Goal: Manage account settings

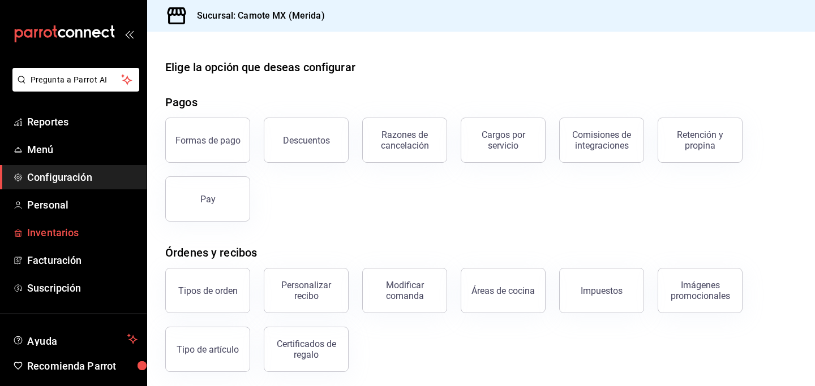
click at [78, 234] on span "Inventarios" at bounding box center [82, 232] width 110 height 15
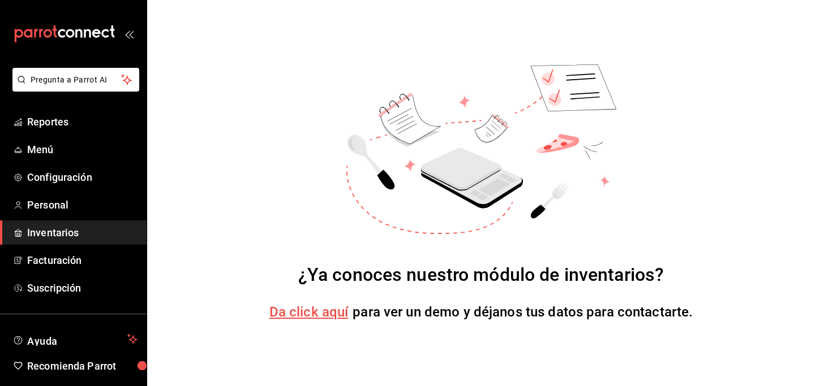
click at [308, 313] on span "Da click aquí" at bounding box center [308, 312] width 79 height 16
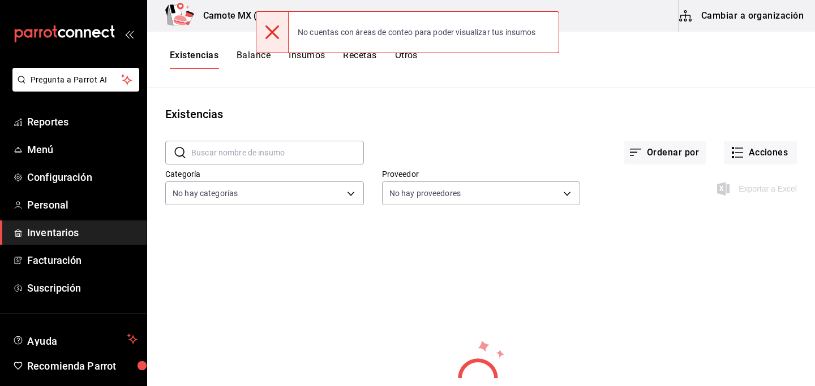
click at [268, 34] on icon at bounding box center [272, 32] width 14 height 14
click at [266, 29] on icon at bounding box center [272, 32] width 14 height 14
click at [277, 26] on icon at bounding box center [272, 32] width 14 height 14
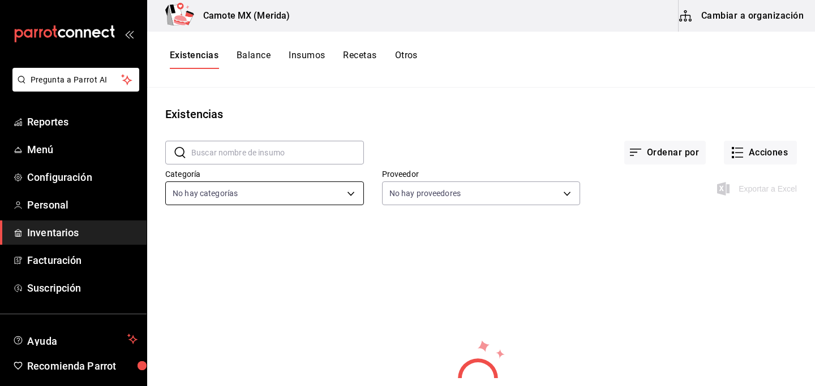
click at [355, 196] on body "Pregunta a Parrot AI Reportes Menú Configuración Personal Inventarios Facturaci…" at bounding box center [407, 189] width 815 height 378
click at [286, 227] on li "Ver todo" at bounding box center [264, 234] width 197 height 30
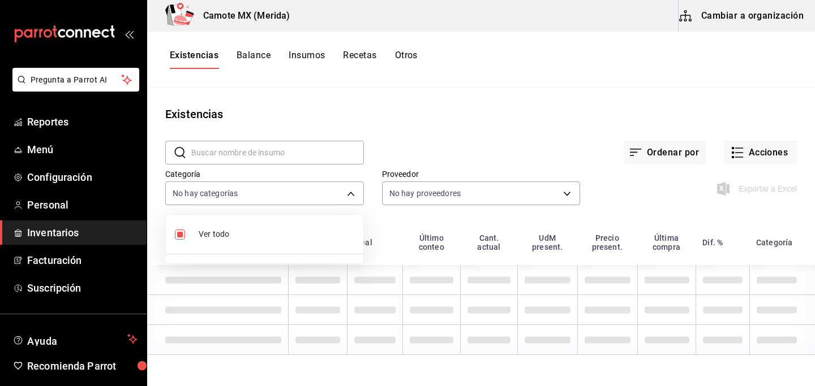
click at [566, 192] on div at bounding box center [407, 193] width 815 height 386
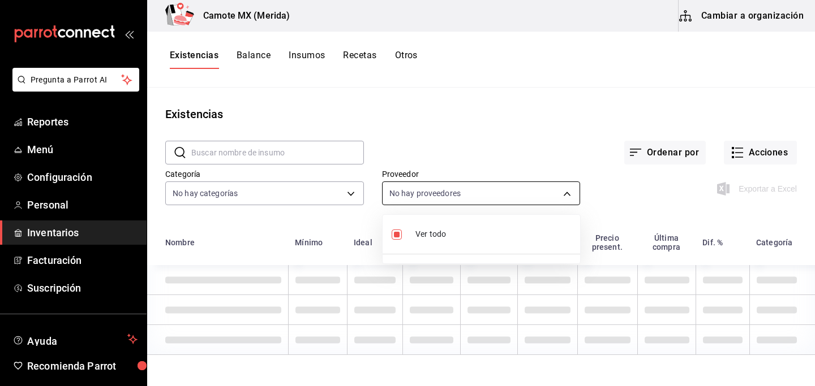
click at [528, 195] on body "Pregunta a Parrot AI Reportes Menú Configuración Personal Inventarios Facturaci…" at bounding box center [407, 189] width 815 height 378
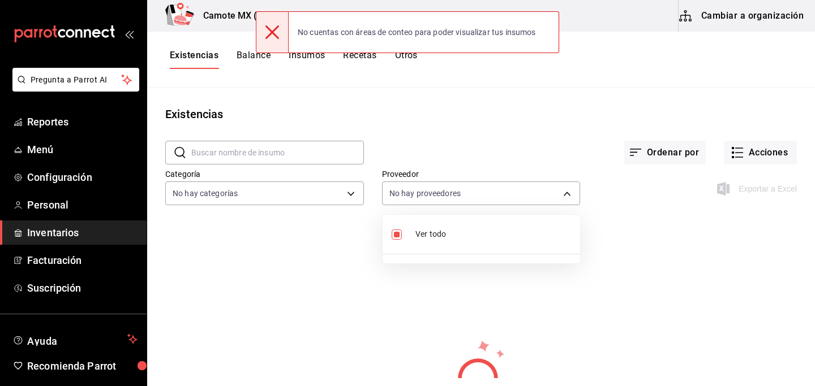
click at [274, 31] on icon at bounding box center [272, 32] width 14 height 14
click at [268, 32] on icon at bounding box center [272, 32] width 14 height 14
click at [407, 116] on div at bounding box center [407, 193] width 815 height 386
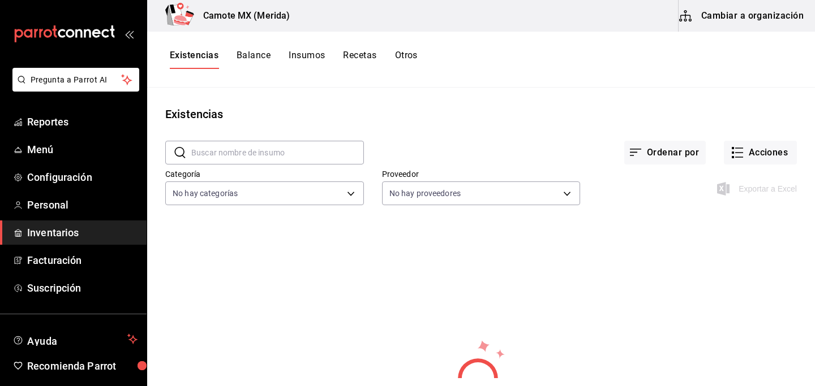
click at [365, 54] on button "Recetas" at bounding box center [359, 59] width 33 height 19
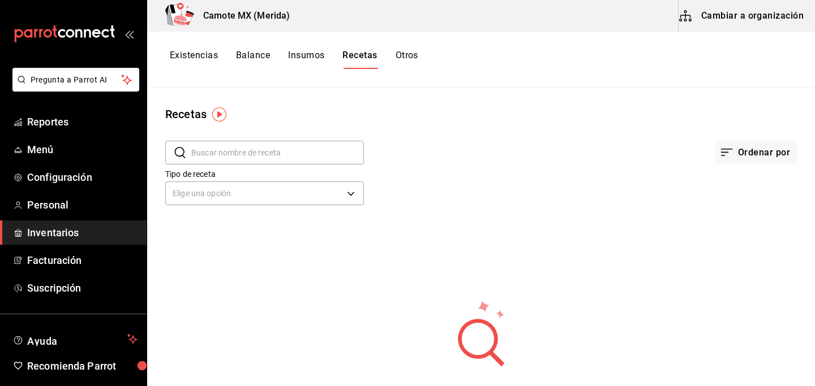
click at [697, 11] on button "Cambiar a organización" at bounding box center [741, 16] width 127 height 32
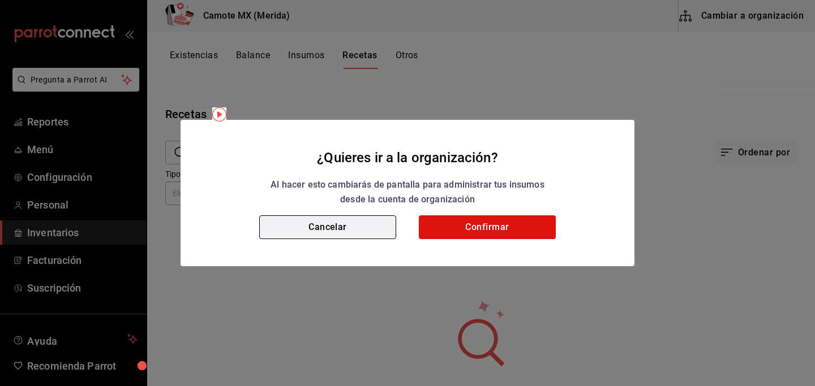
click at [348, 229] on button "Cancelar" at bounding box center [327, 228] width 137 height 24
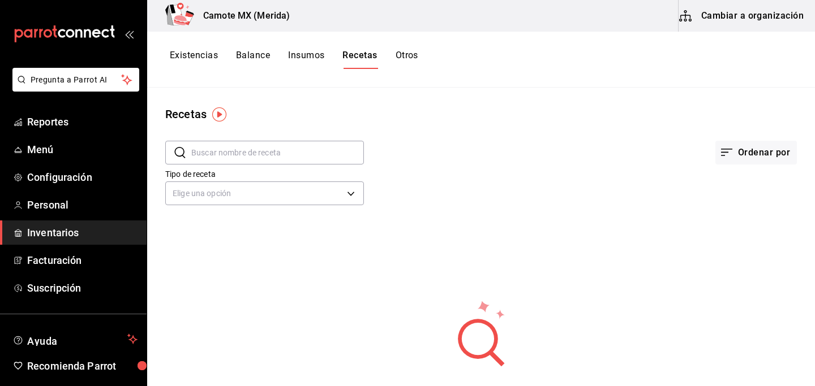
click at [251, 54] on button "Balance" at bounding box center [253, 59] width 34 height 19
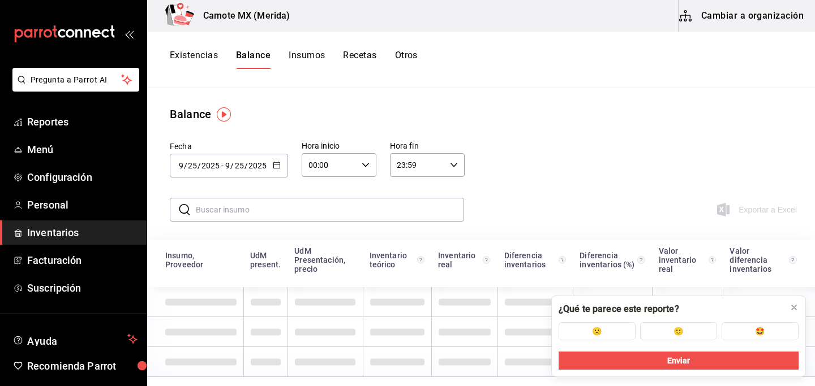
click at [309, 55] on button "Insumos" at bounding box center [307, 59] width 36 height 19
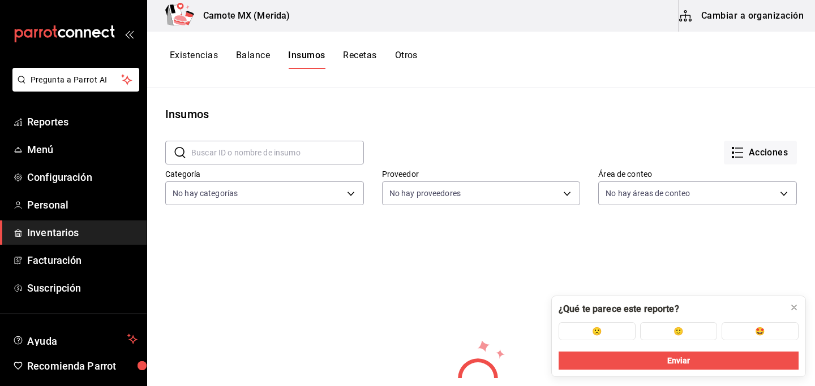
click at [360, 59] on button "Recetas" at bounding box center [359, 59] width 33 height 19
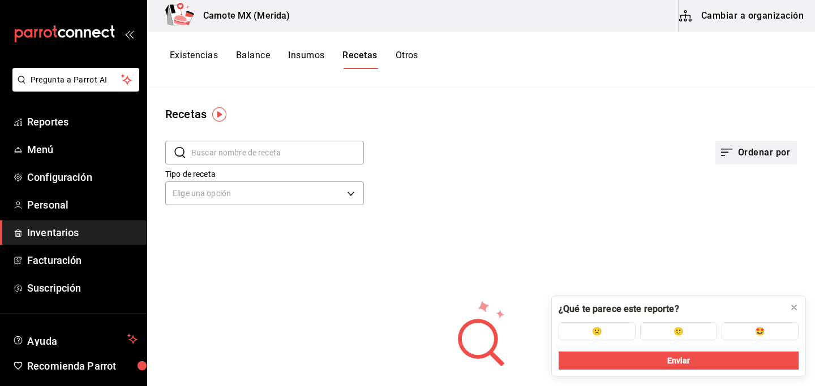
click at [735, 150] on button "Ordenar por" at bounding box center [755, 153] width 81 height 24
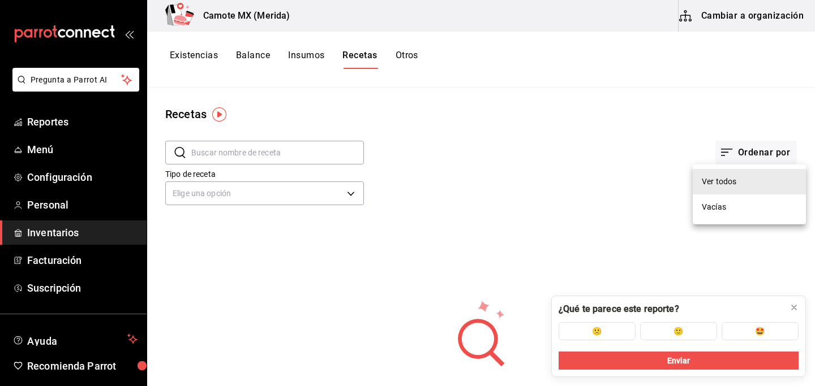
click at [606, 122] on div at bounding box center [407, 193] width 815 height 386
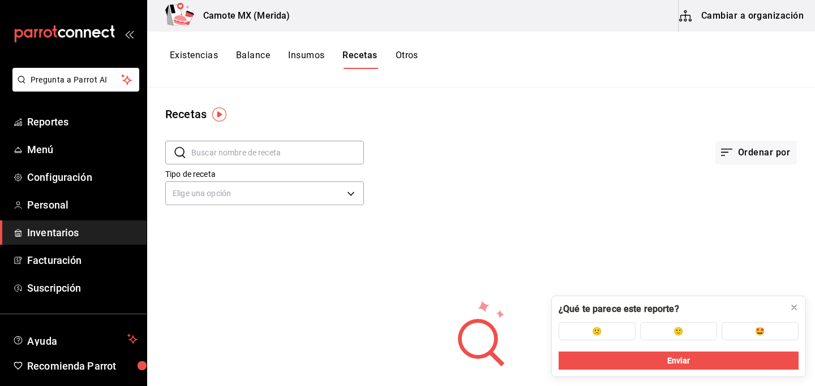
click at [307, 59] on button "Insumos" at bounding box center [306, 59] width 36 height 19
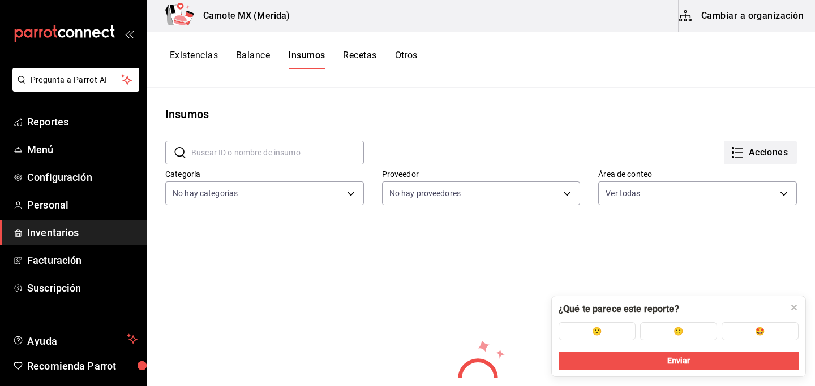
click at [741, 156] on icon "button" at bounding box center [737, 153] width 14 height 14
click at [609, 114] on div at bounding box center [407, 193] width 815 height 386
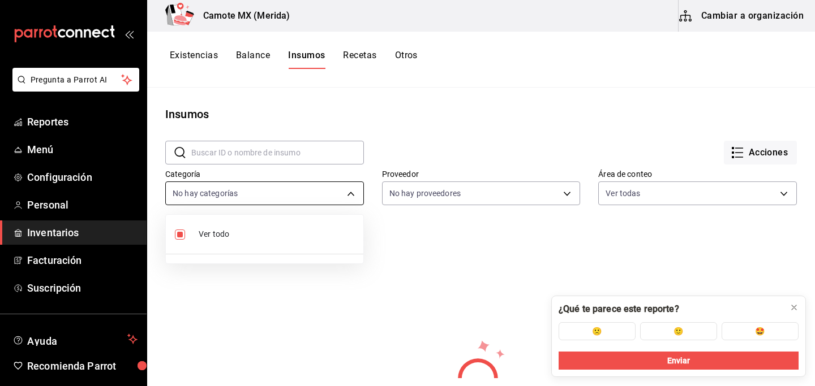
click at [348, 194] on body "Pregunta a Parrot AI Reportes Menú Configuración Personal Inventarios Facturaci…" at bounding box center [407, 189] width 815 height 378
click at [348, 194] on div at bounding box center [407, 193] width 815 height 386
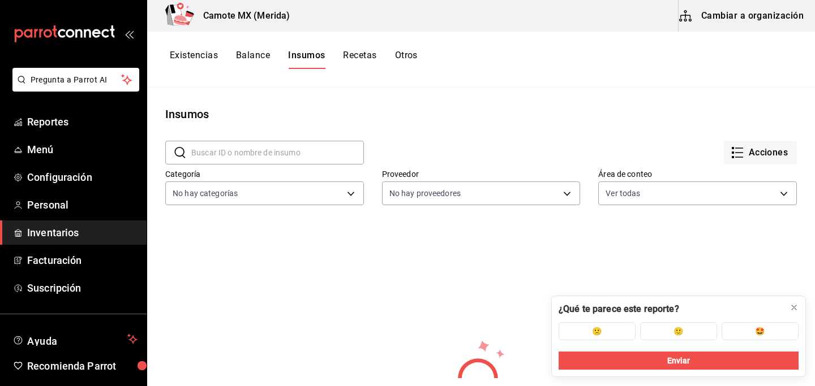
click at [197, 53] on button "Existencias" at bounding box center [194, 59] width 48 height 19
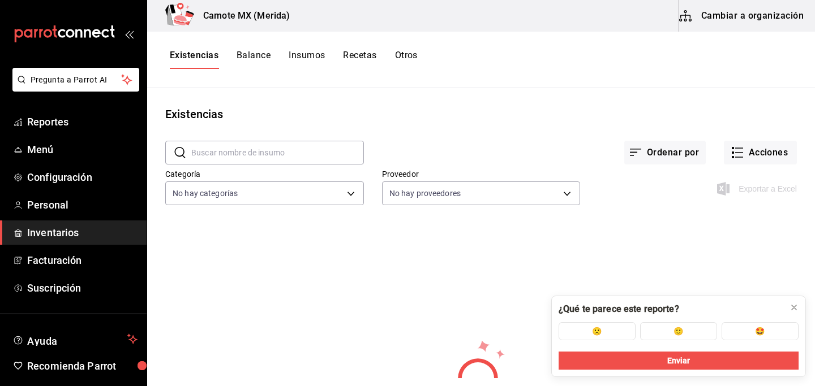
click at [408, 55] on button "Otros" at bounding box center [406, 59] width 23 height 19
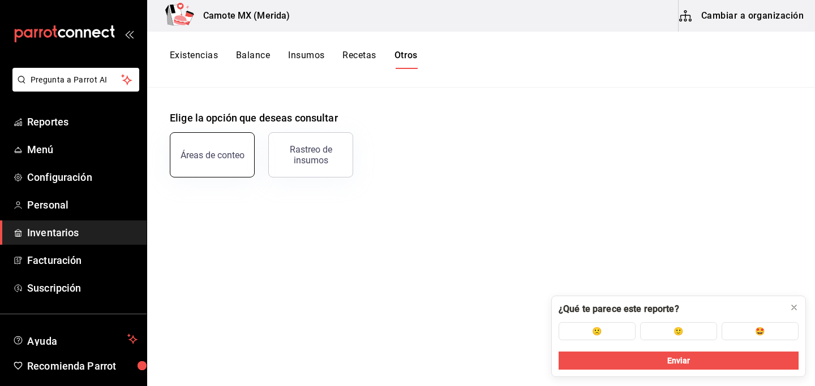
click at [213, 162] on button "Áreas de conteo" at bounding box center [212, 154] width 85 height 45
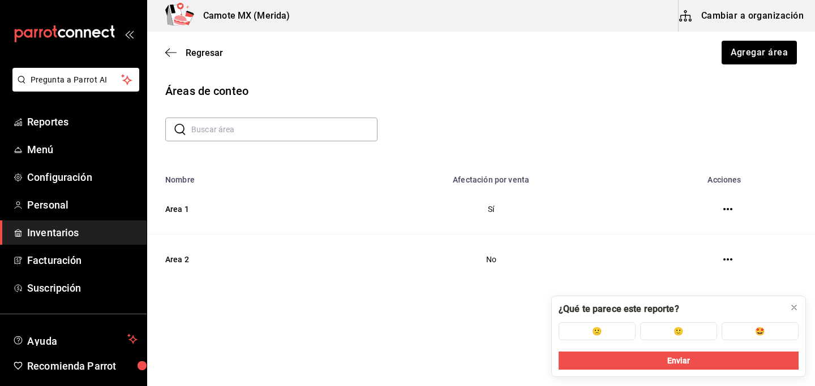
click at [719, 209] on button "button" at bounding box center [727, 209] width 23 height 23
click at [794, 309] on icon at bounding box center [793, 307] width 9 height 9
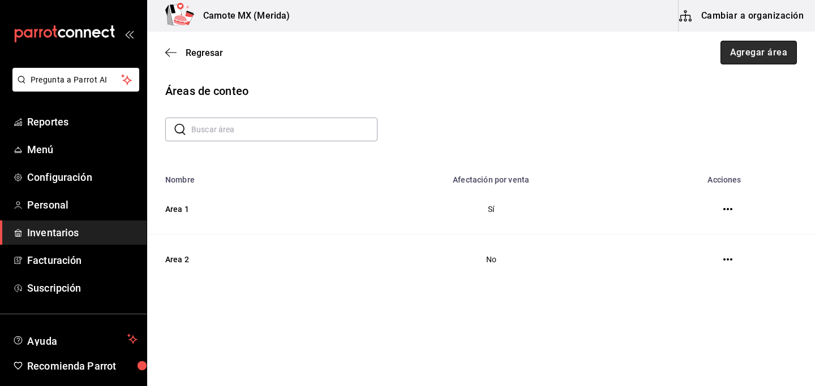
click at [740, 55] on button "Agregar área" at bounding box center [758, 53] width 77 height 24
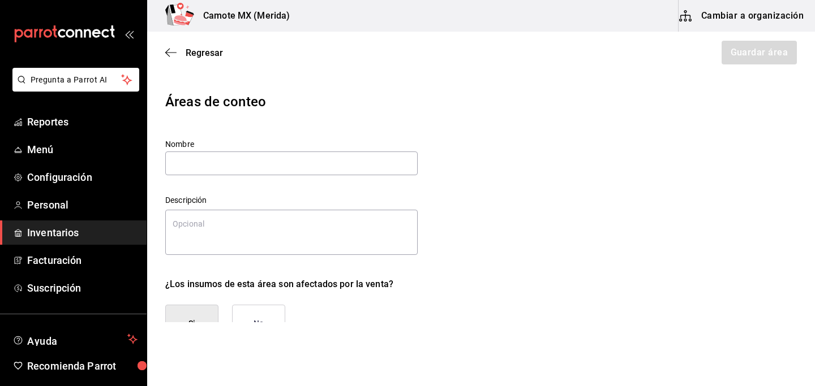
type textarea "x"
click at [171, 55] on icon "button" at bounding box center [170, 53] width 11 height 10
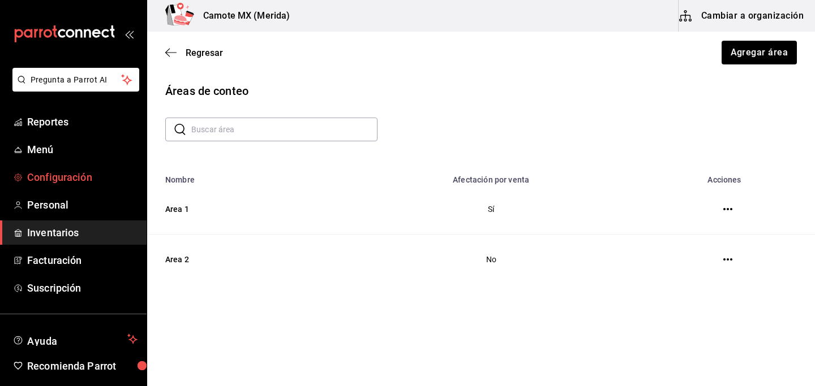
click at [38, 171] on span "Configuración" at bounding box center [82, 177] width 110 height 15
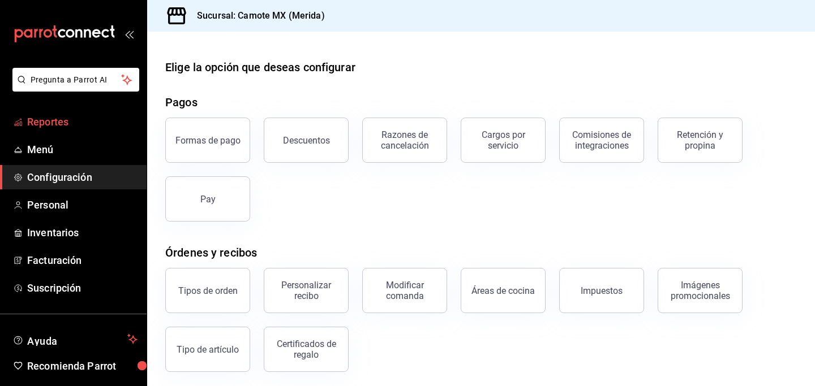
click at [62, 120] on span "Reportes" at bounding box center [82, 121] width 110 height 15
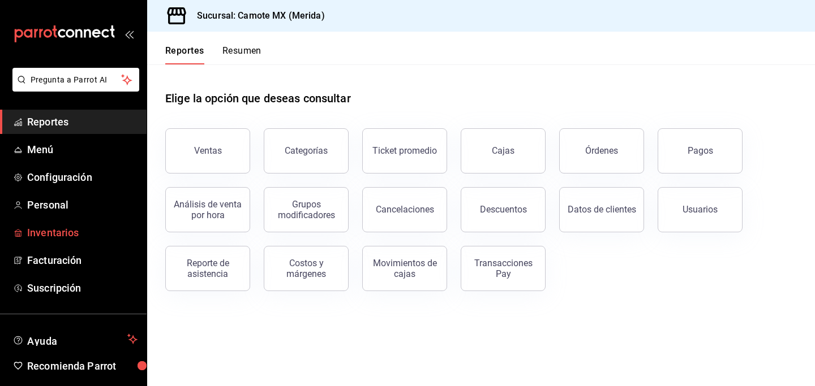
click at [73, 236] on span "Inventarios" at bounding box center [82, 232] width 110 height 15
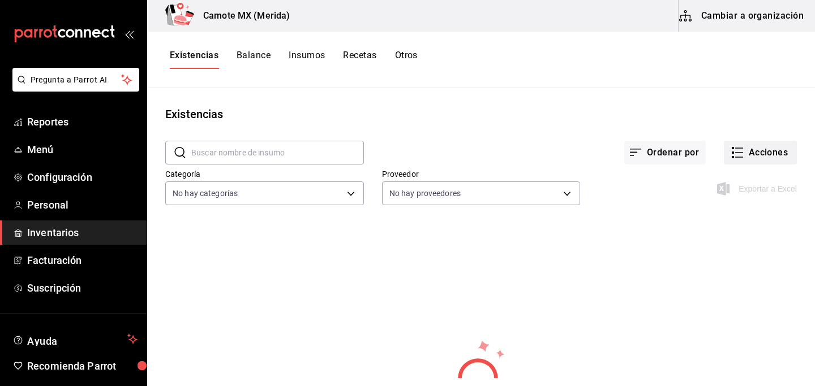
click at [738, 149] on icon "button" at bounding box center [737, 153] width 14 height 14
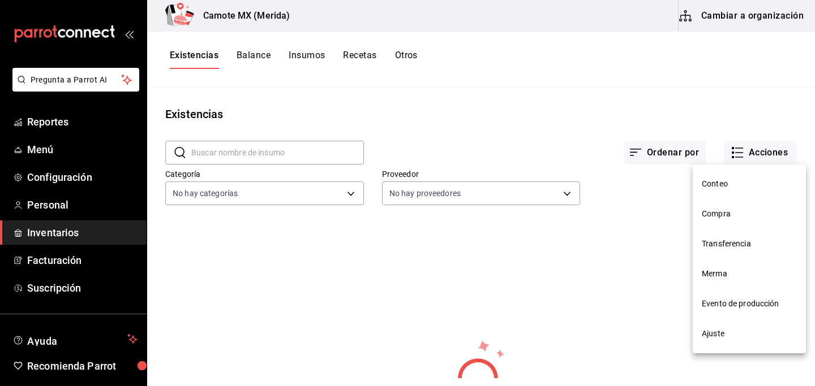
click at [722, 213] on span "Compra" at bounding box center [748, 214] width 95 height 12
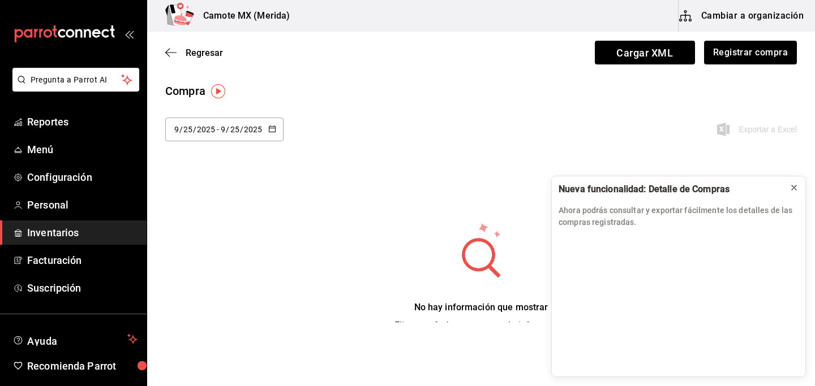
click at [793, 188] on icon at bounding box center [793, 187] width 9 height 9
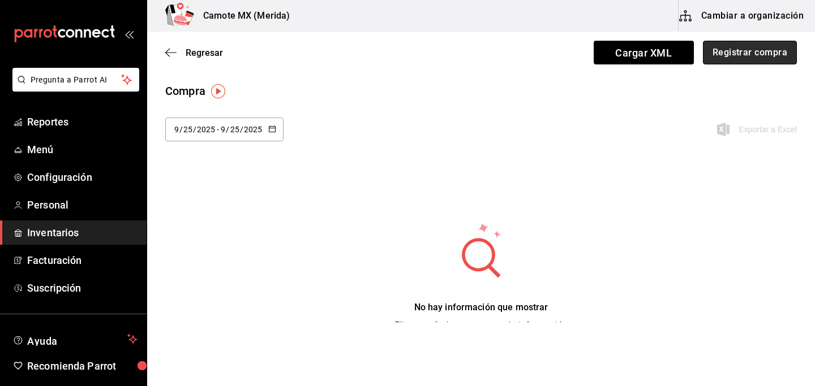
click at [744, 57] on button "Registrar compra" at bounding box center [750, 53] width 94 height 24
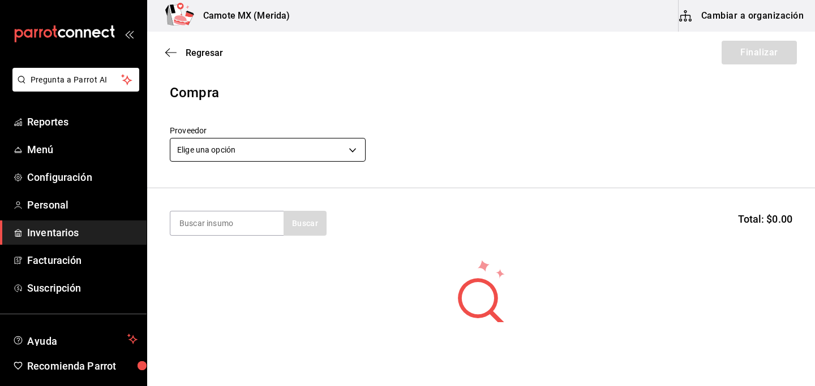
click at [353, 148] on body "Pregunta a Parrot AI Reportes Menú Configuración Personal Inventarios Facturaci…" at bounding box center [407, 161] width 815 height 322
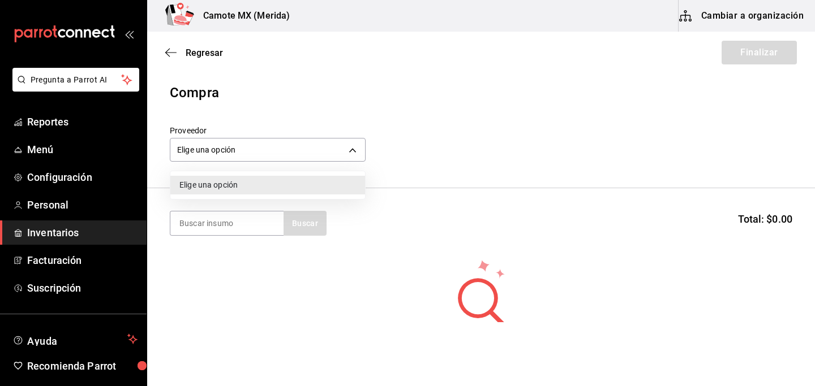
click at [334, 151] on div at bounding box center [407, 193] width 815 height 386
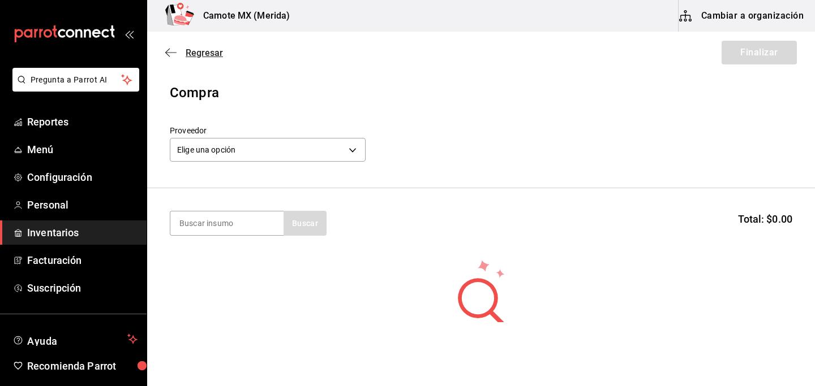
click at [167, 54] on icon "button" at bounding box center [167, 53] width 5 height 8
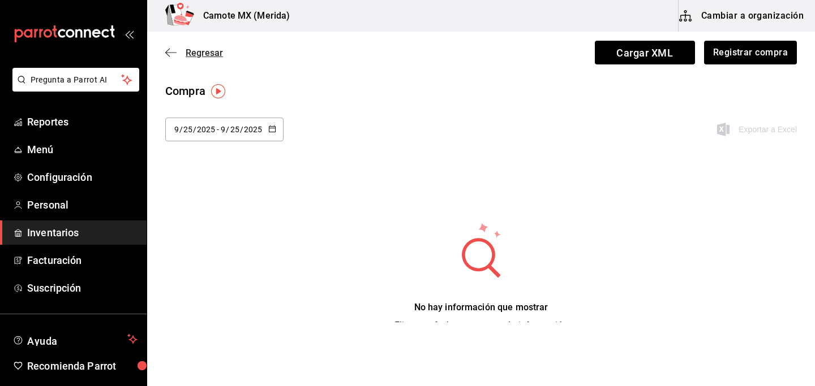
click at [169, 55] on icon "button" at bounding box center [170, 53] width 11 height 10
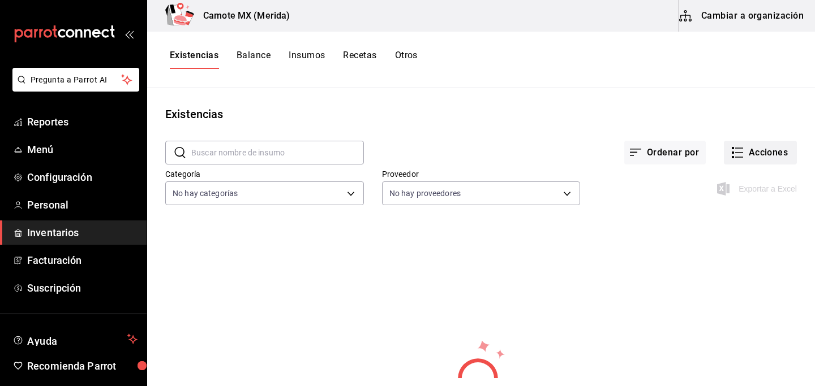
click at [756, 156] on button "Acciones" at bounding box center [760, 153] width 73 height 24
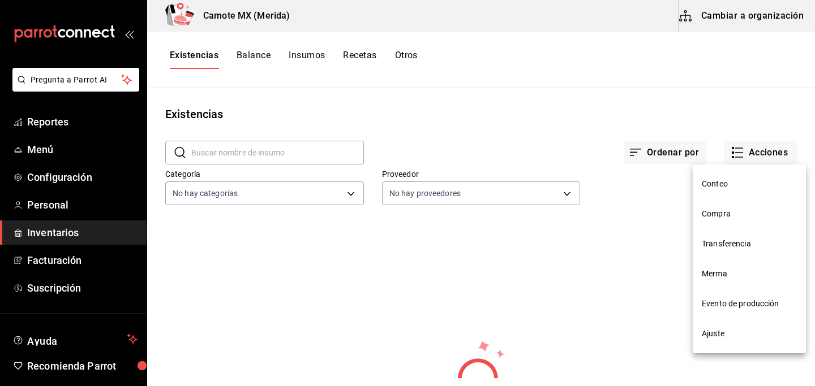
click at [545, 111] on div at bounding box center [407, 193] width 815 height 386
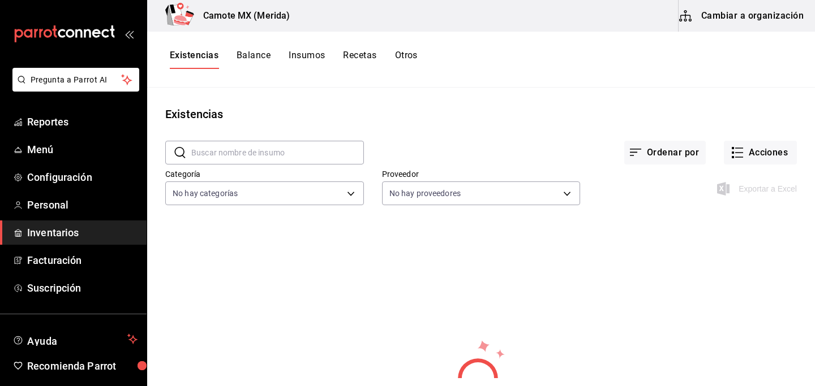
click at [310, 52] on button "Insumos" at bounding box center [307, 59] width 36 height 19
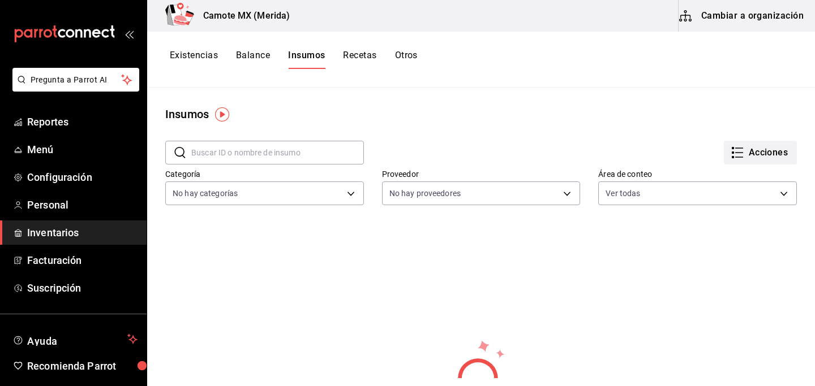
click at [751, 155] on button "Acciones" at bounding box center [760, 153] width 73 height 24
click at [687, 106] on div at bounding box center [407, 193] width 815 height 386
click at [347, 49] on div "Existencias Balance Insumos Recetas Otros" at bounding box center [481, 60] width 668 height 56
click at [351, 57] on button "Recetas" at bounding box center [359, 59] width 33 height 19
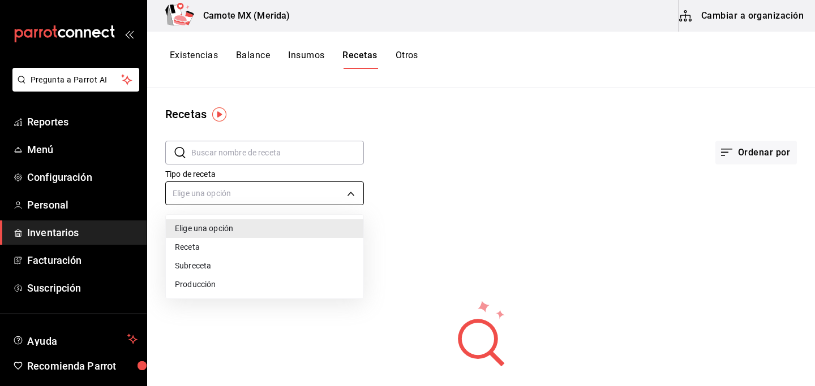
click at [350, 194] on body "Pregunta a Parrot AI Reportes Menú Configuración Personal Inventarios Facturaci…" at bounding box center [407, 189] width 815 height 378
click at [190, 250] on li "Receta" at bounding box center [264, 247] width 197 height 19
type input "PRODUCT"
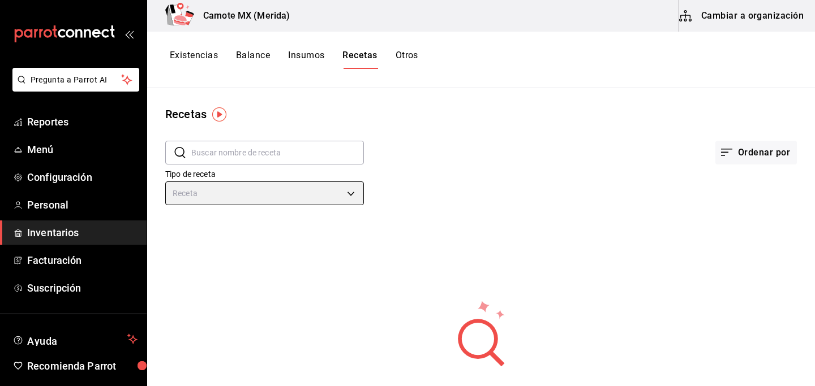
scroll to position [52, 0]
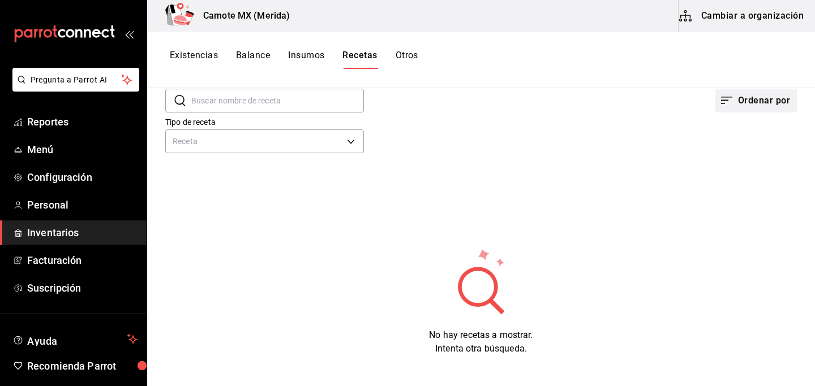
click at [761, 96] on button "Ordenar por" at bounding box center [755, 101] width 81 height 24
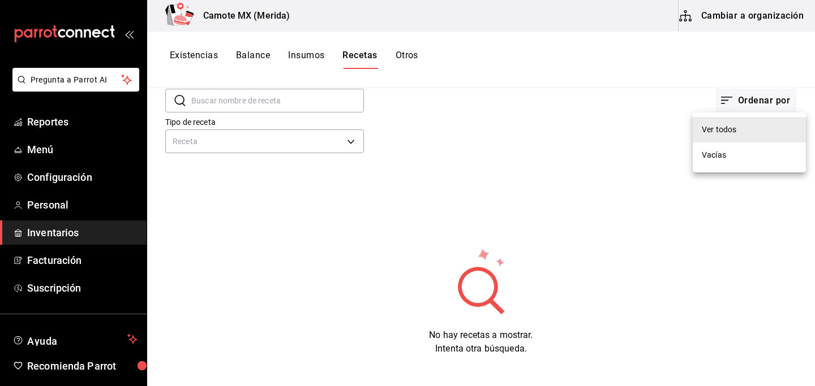
click at [601, 143] on div at bounding box center [407, 193] width 815 height 386
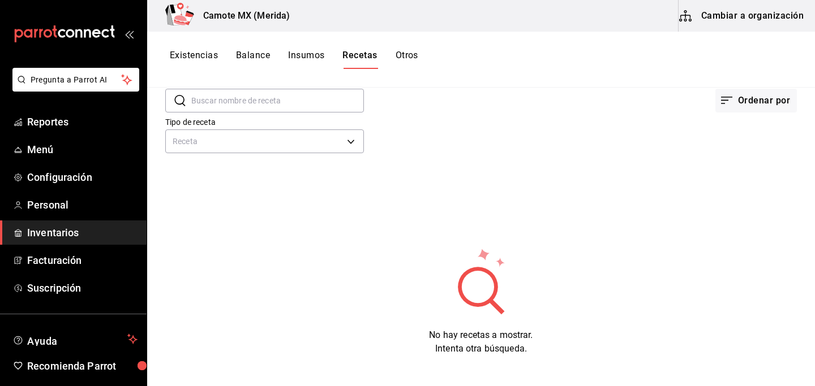
click at [261, 99] on input "text" at bounding box center [277, 100] width 173 height 23
click at [412, 56] on button "Otros" at bounding box center [406, 59] width 23 height 19
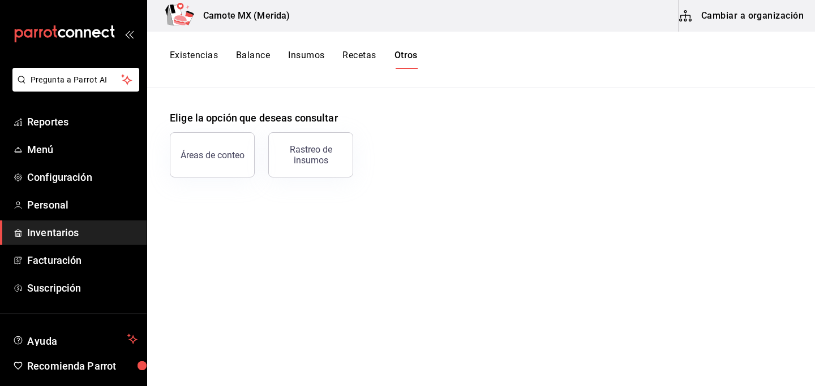
click at [196, 57] on button "Existencias" at bounding box center [194, 59] width 48 height 19
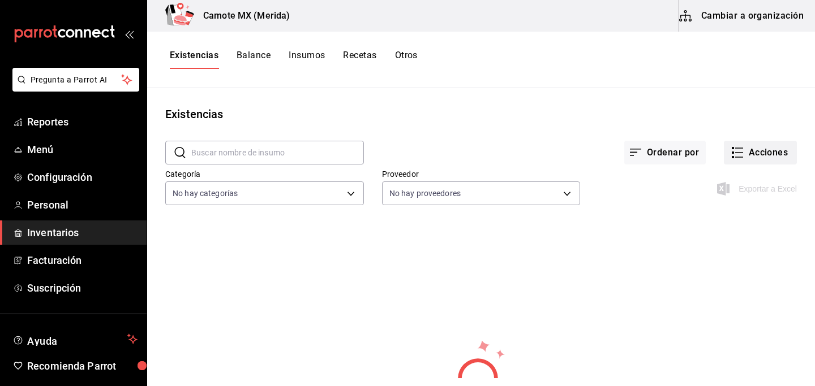
click at [755, 156] on button "Acciones" at bounding box center [760, 153] width 73 height 24
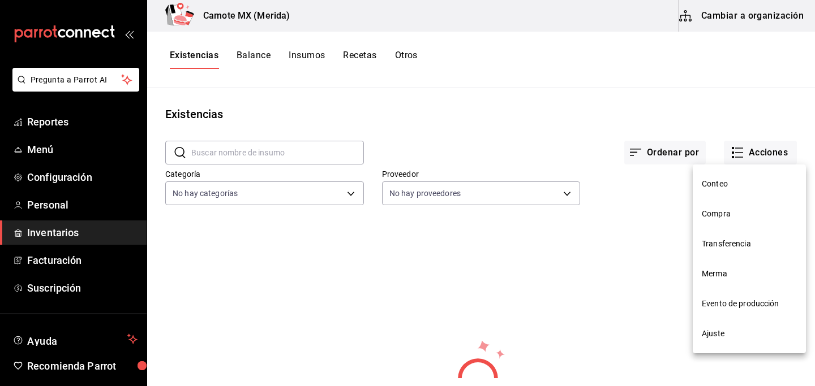
click at [722, 93] on div at bounding box center [407, 193] width 815 height 386
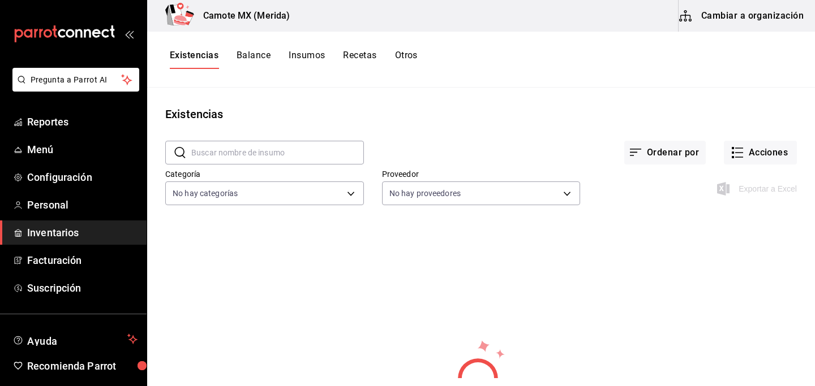
click at [251, 55] on button "Balance" at bounding box center [253, 59] width 34 height 19
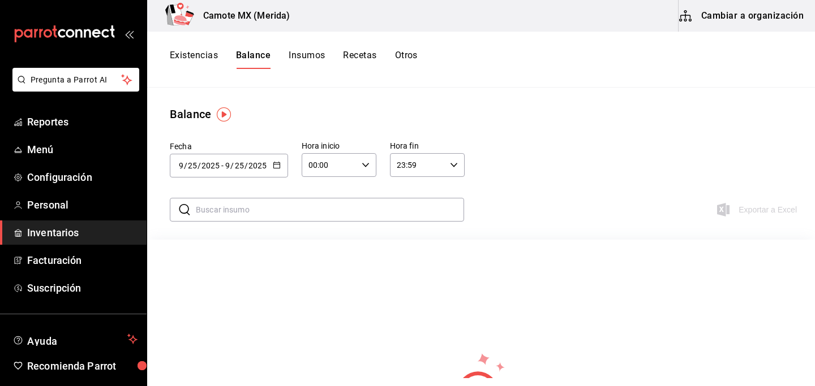
click at [302, 60] on button "Insumos" at bounding box center [307, 59] width 36 height 19
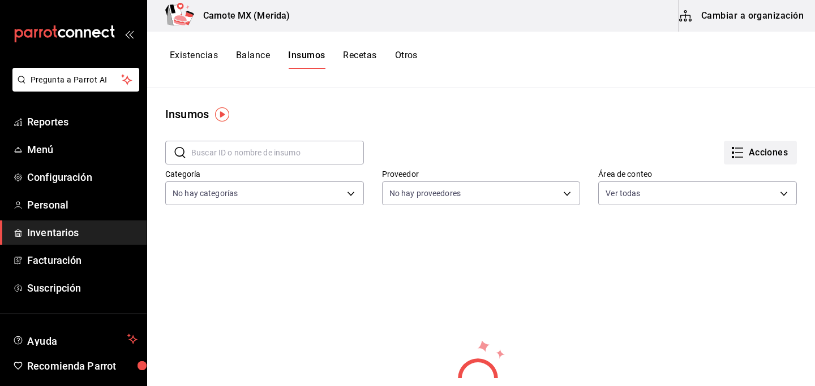
click at [743, 150] on icon "button" at bounding box center [737, 153] width 14 height 14
click at [578, 153] on div at bounding box center [407, 193] width 815 height 386
click at [368, 55] on button "Recetas" at bounding box center [359, 59] width 33 height 19
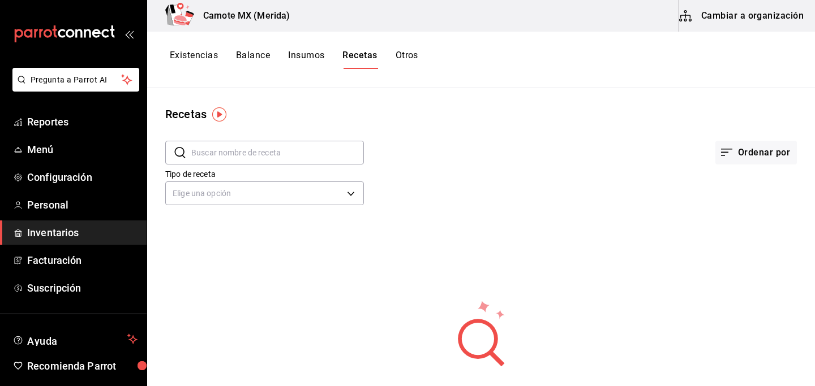
click at [223, 114] on img "button" at bounding box center [219, 114] width 14 height 14
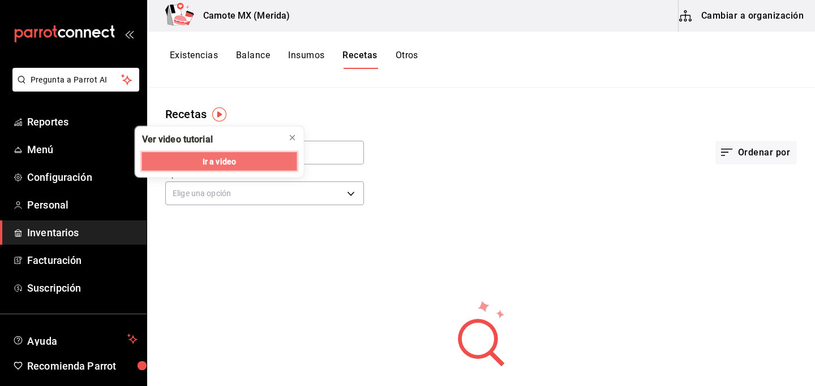
click at [209, 160] on span "Ir a video" at bounding box center [219, 162] width 33 height 12
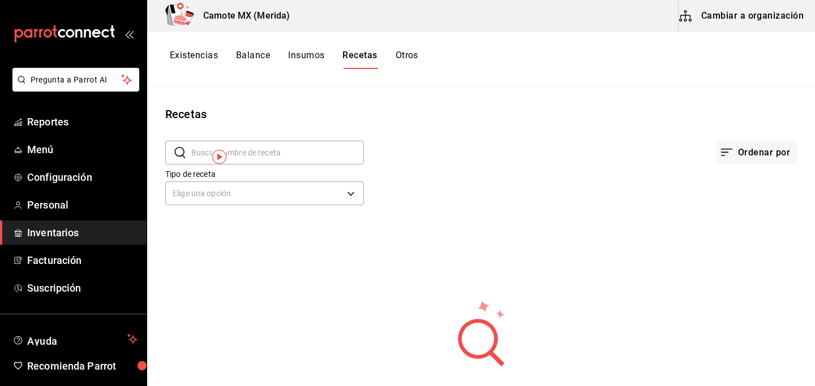
click at [712, 13] on button "Cambiar a organización" at bounding box center [741, 16] width 127 height 32
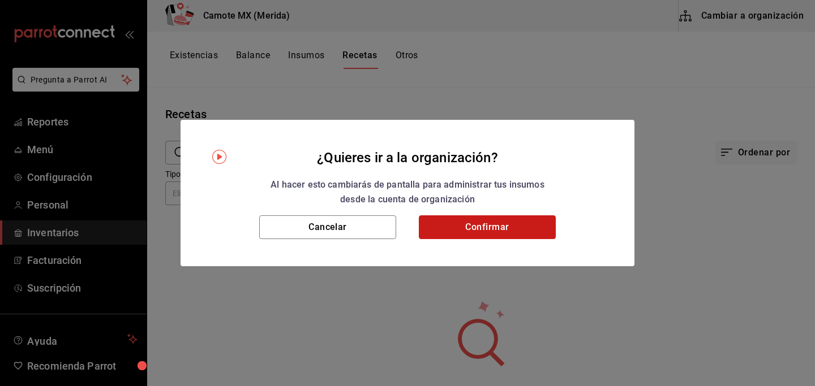
click at [496, 227] on button "Confirmar" at bounding box center [487, 228] width 137 height 24
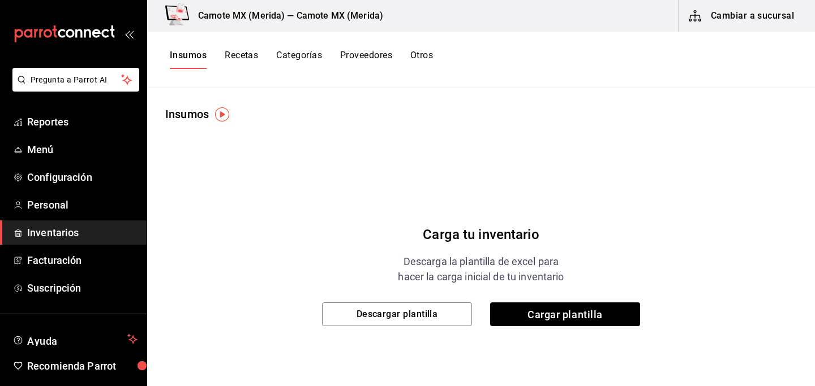
click at [246, 54] on button "Recetas" at bounding box center [241, 59] width 33 height 19
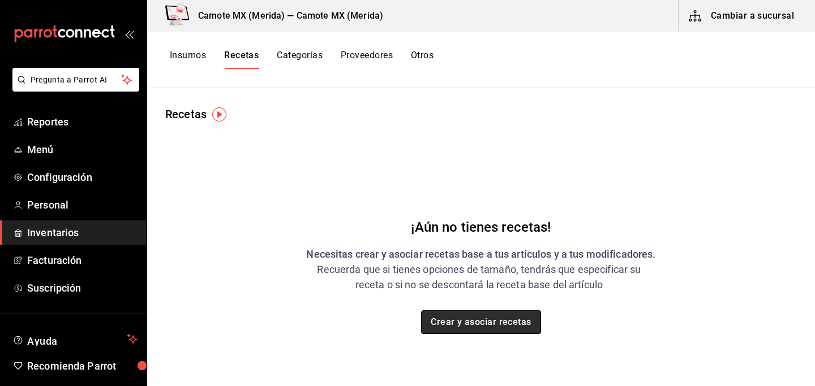
click at [445, 325] on button "Crear y asociar recetas" at bounding box center [481, 323] width 120 height 24
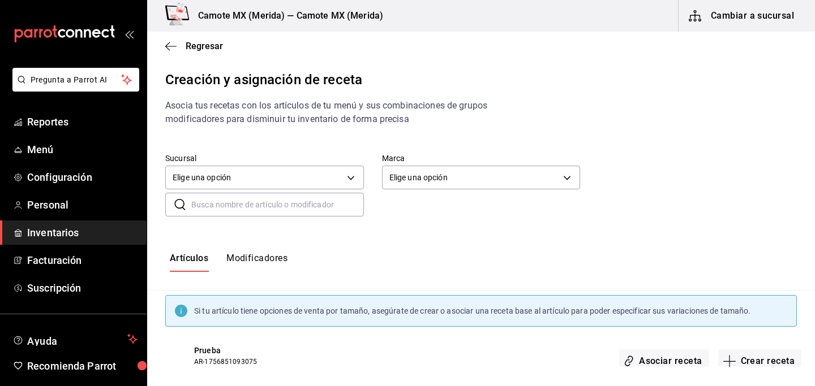
scroll to position [24, 0]
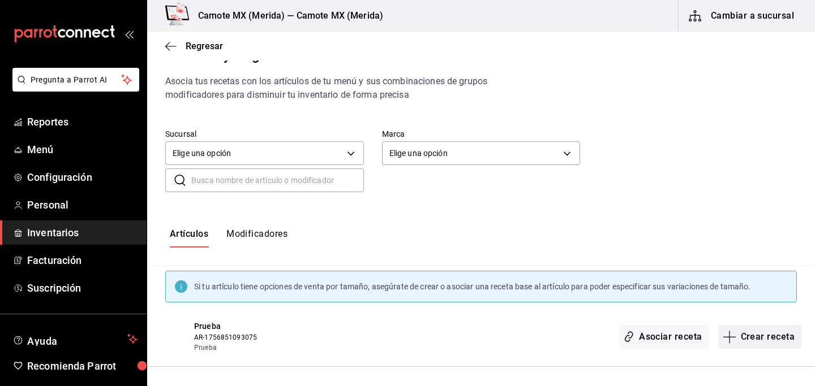
click at [750, 336] on button "Crear receta" at bounding box center [760, 337] width 84 height 24
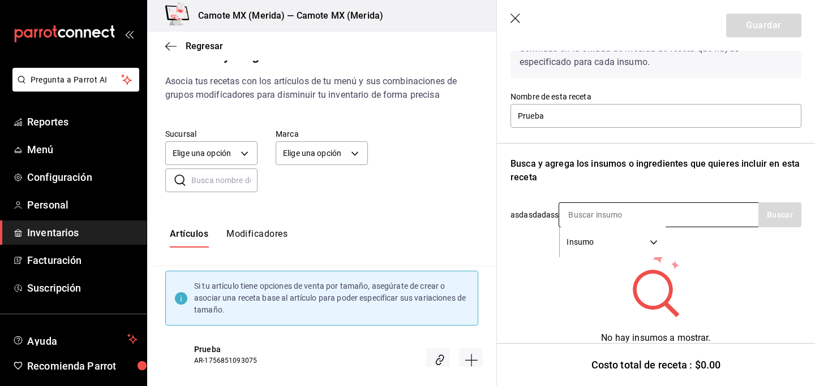
scroll to position [74, 0]
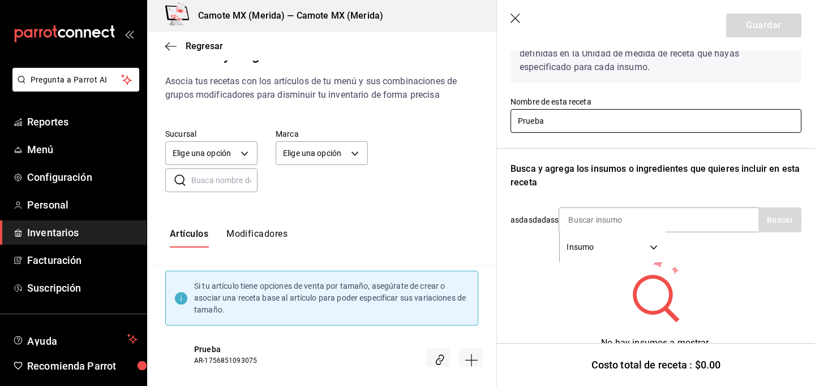
click at [531, 124] on input "Prueba" at bounding box center [655, 121] width 291 height 24
click at [571, 124] on input "Prueba" at bounding box center [655, 121] width 291 height 24
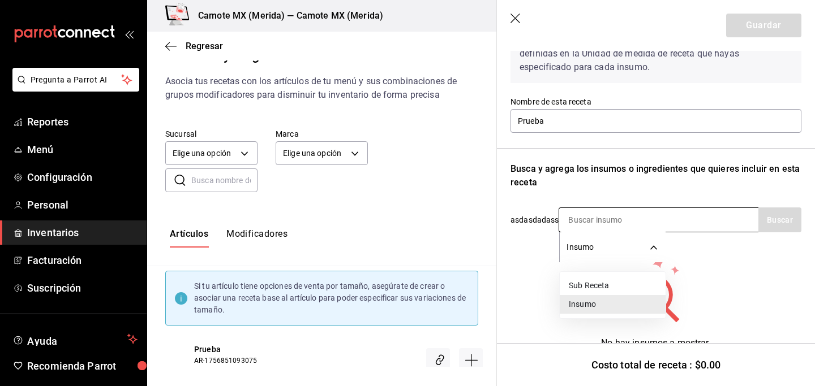
click at [594, 241] on body "Pregunta a Parrot AI Reportes Menú Configuración Personal Inventarios Facturaci…" at bounding box center [407, 183] width 815 height 367
click at [747, 294] on div at bounding box center [407, 193] width 815 height 386
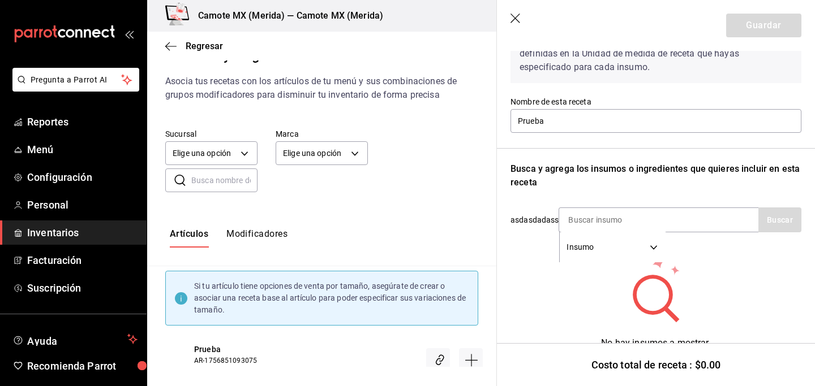
click at [511, 19] on icon "button" at bounding box center [515, 19] width 11 height 11
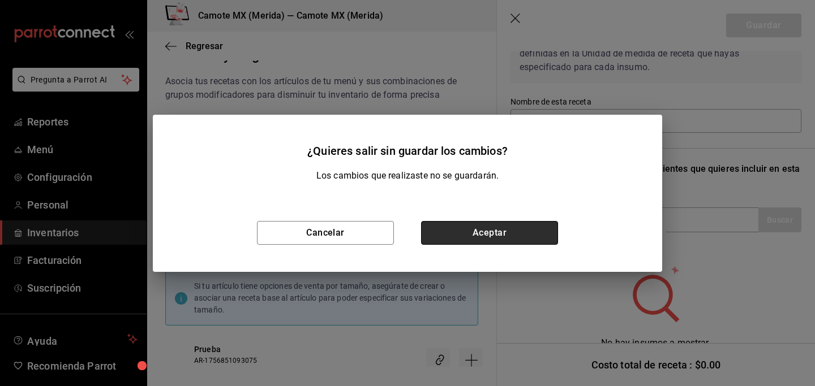
click at [481, 235] on button "Aceptar" at bounding box center [489, 233] width 137 height 24
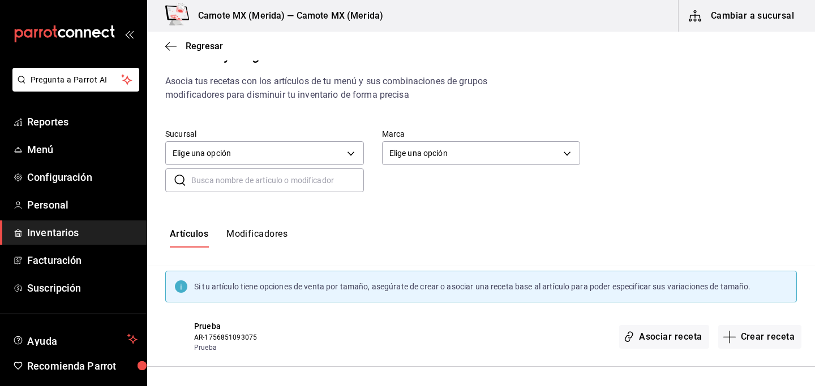
scroll to position [0, 0]
click at [53, 178] on span "Configuración" at bounding box center [82, 177] width 110 height 15
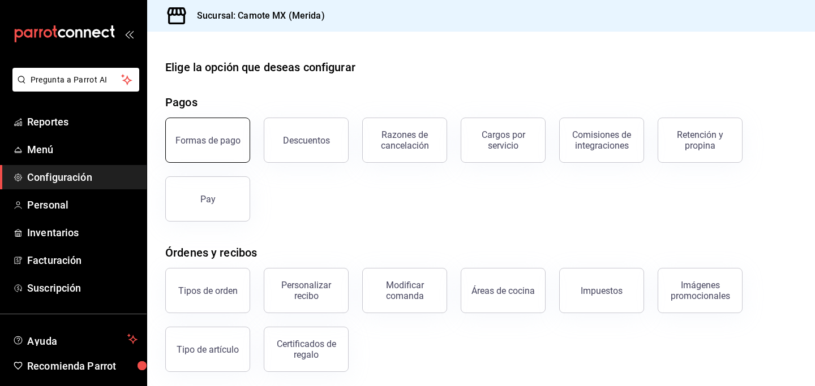
click at [234, 145] on button "Formas de pago" at bounding box center [207, 140] width 85 height 45
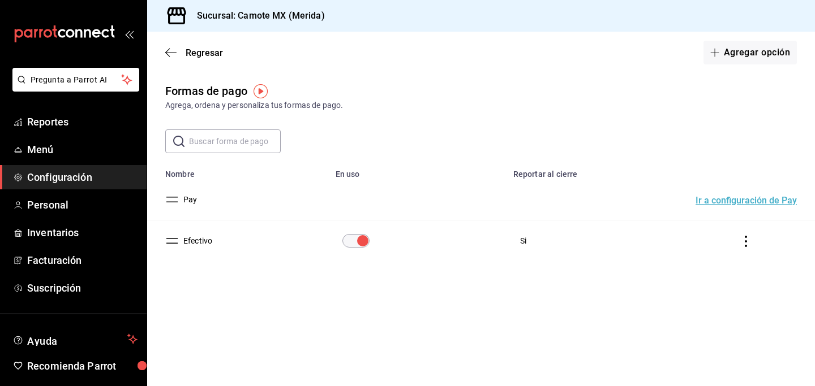
click at [748, 201] on button "Ir a configuración de Pay" at bounding box center [745, 200] width 101 height 9
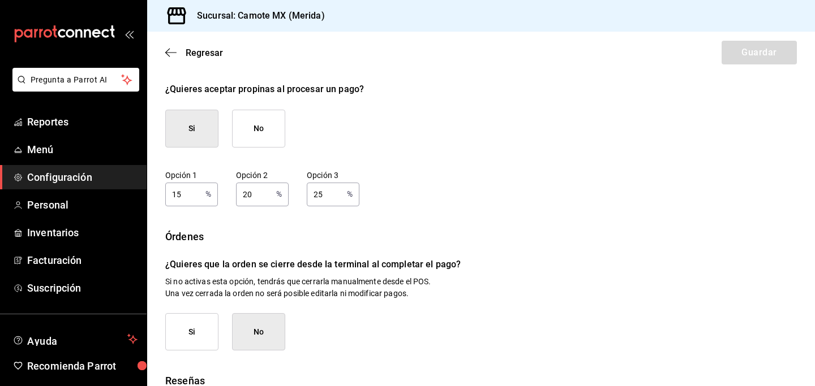
scroll to position [75, 0]
click at [191, 128] on button "Si" at bounding box center [191, 130] width 53 height 38
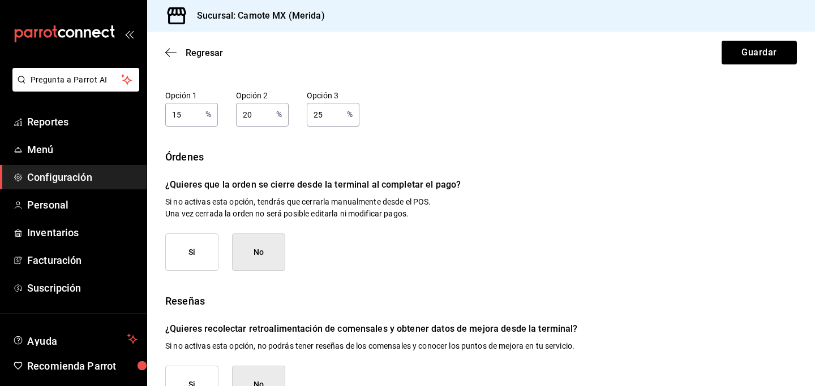
scroll to position [131, 0]
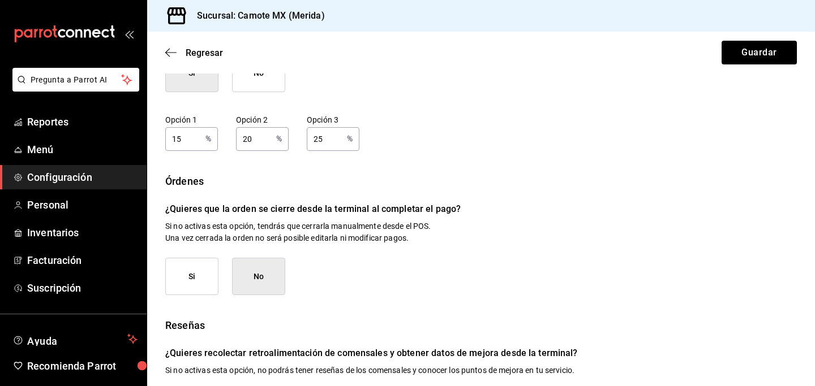
click at [191, 145] on input "15" at bounding box center [183, 138] width 36 height 23
type input "10"
click at [255, 142] on input "20" at bounding box center [254, 138] width 36 height 23
type input "2"
type input "15"
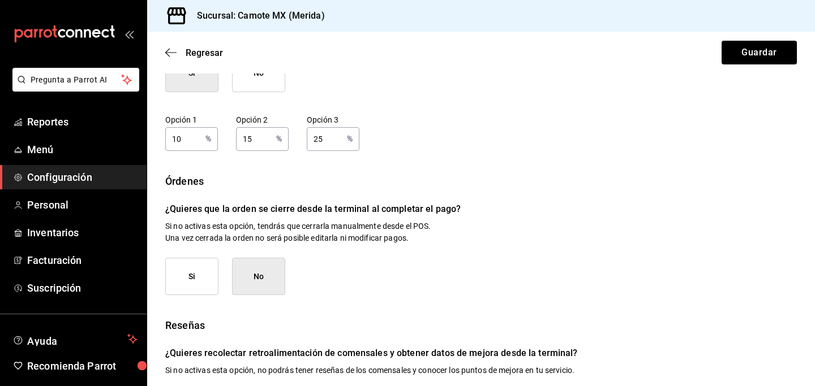
click at [328, 137] on input "25" at bounding box center [325, 138] width 36 height 23
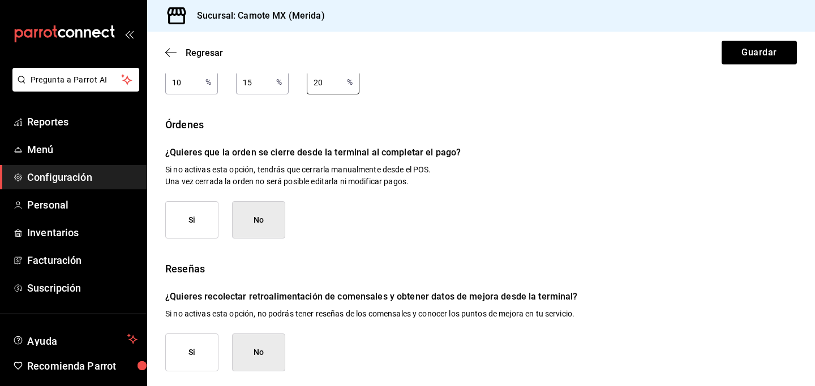
scroll to position [191, 0]
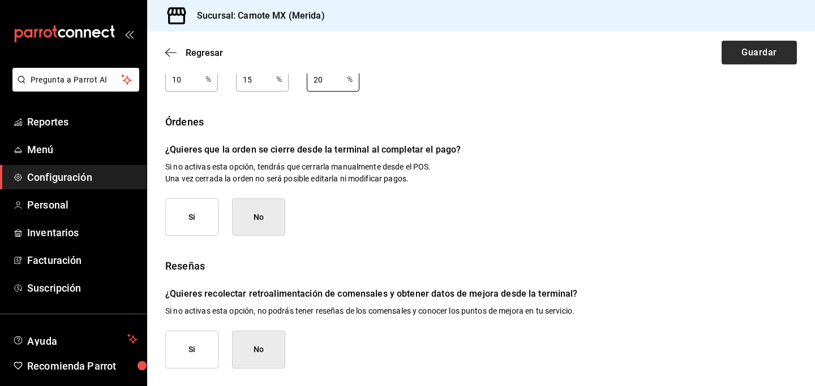
type input "20"
click at [753, 53] on button "Guardar" at bounding box center [758, 53] width 75 height 24
click at [192, 350] on button "Si" at bounding box center [191, 350] width 53 height 38
click at [747, 49] on button "Guardar" at bounding box center [758, 53] width 75 height 24
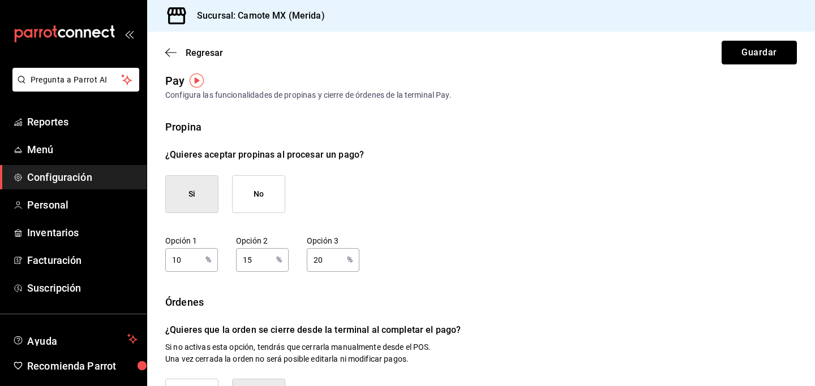
scroll to position [0, 0]
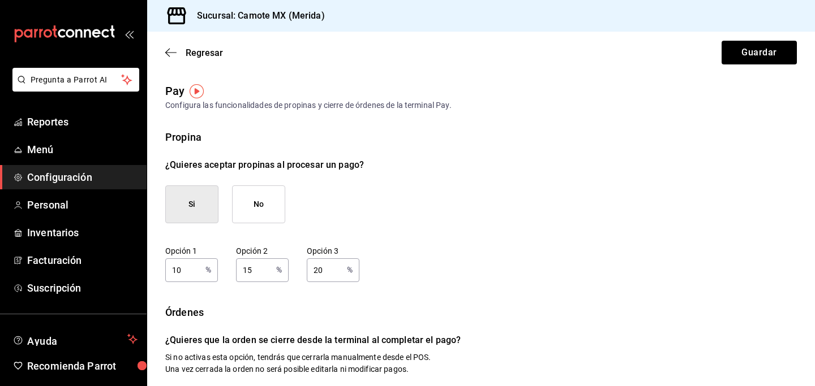
click at [197, 92] on img "button" at bounding box center [197, 91] width 14 height 14
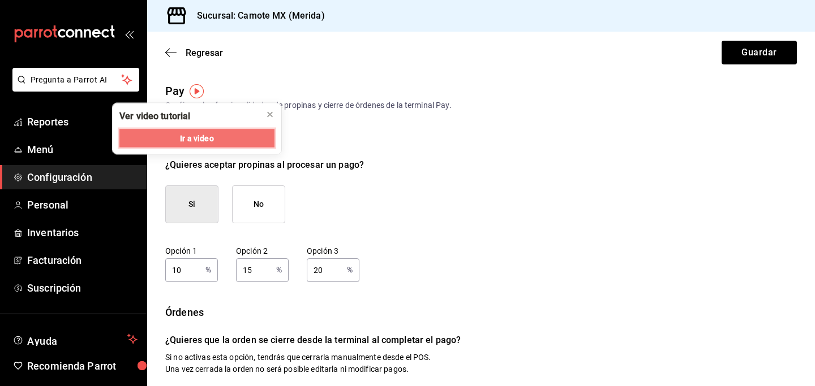
click at [200, 137] on span "Ir a video" at bounding box center [196, 138] width 33 height 12
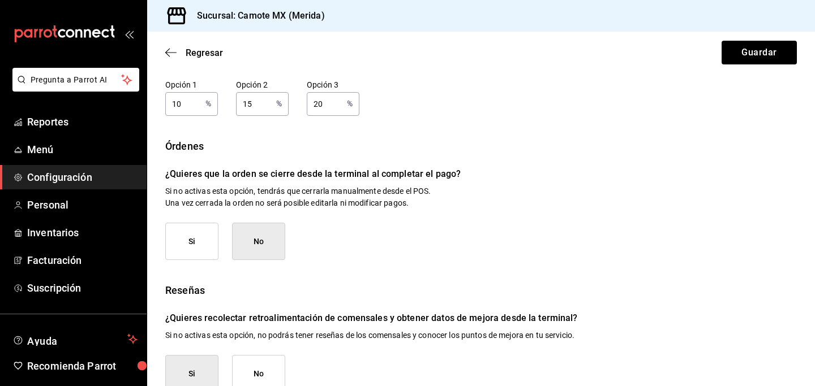
scroll to position [169, 0]
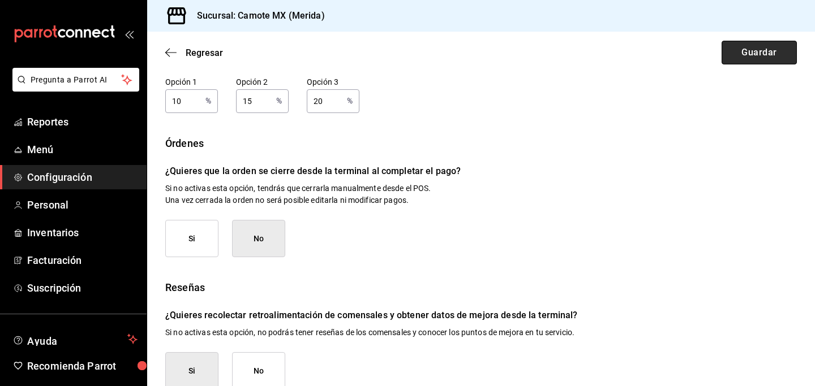
click at [764, 58] on button "Guardar" at bounding box center [758, 53] width 75 height 24
click at [167, 48] on icon "button" at bounding box center [170, 53] width 11 height 10
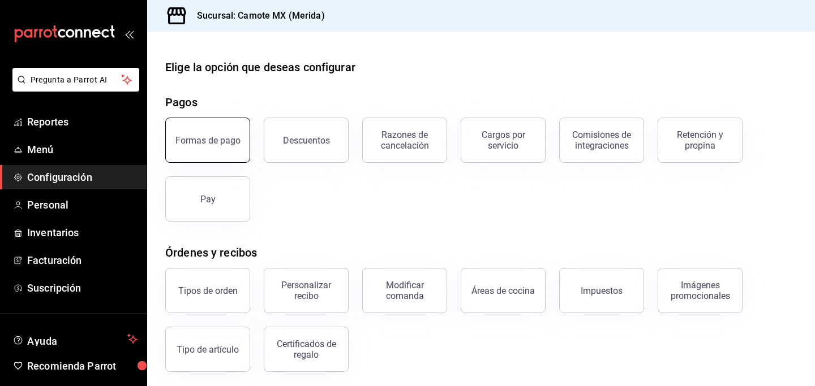
click at [223, 144] on div "Formas de pago" at bounding box center [207, 140] width 65 height 11
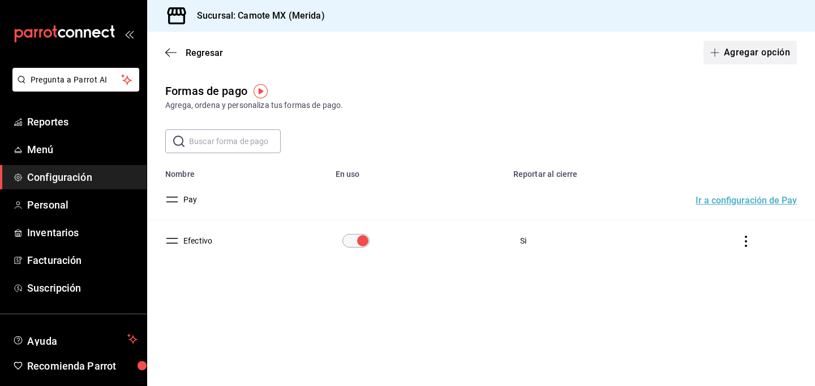
click at [748, 53] on button "Agregar opción" at bounding box center [749, 53] width 93 height 24
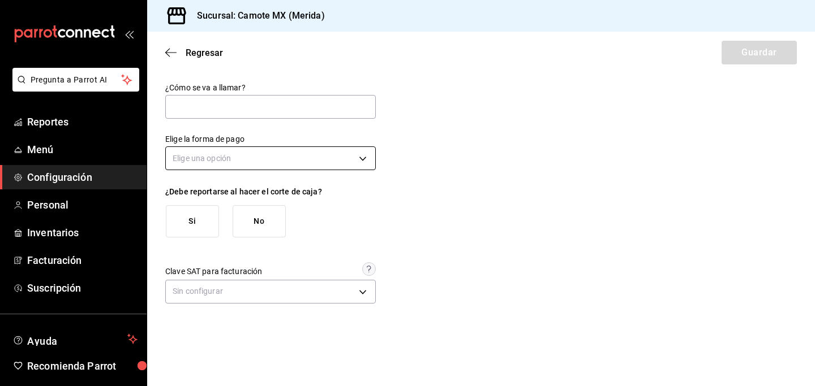
click at [367, 156] on body "Pregunta a Parrot AI Reportes Menú Configuración Personal Inventarios Facturaci…" at bounding box center [407, 193] width 815 height 386
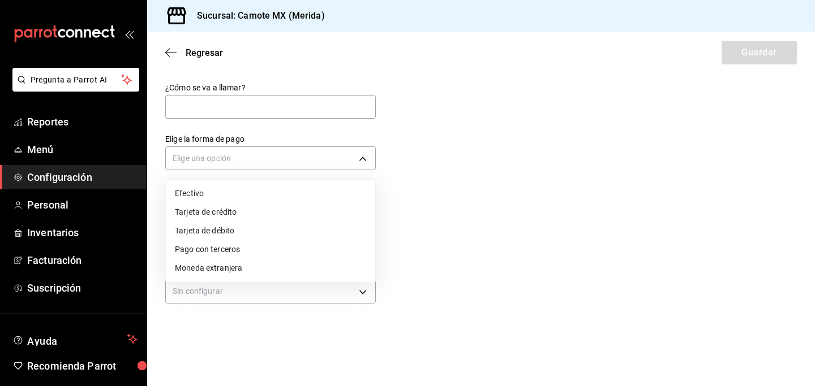
click at [428, 220] on div at bounding box center [407, 193] width 815 height 386
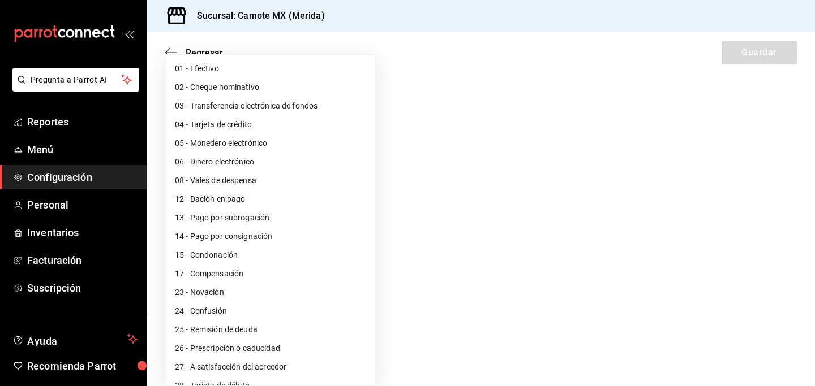
click at [367, 290] on body "Pregunta a Parrot AI Reportes Menú Configuración Personal Inventarios Facturaci…" at bounding box center [407, 193] width 815 height 386
click at [499, 253] on div at bounding box center [407, 193] width 815 height 386
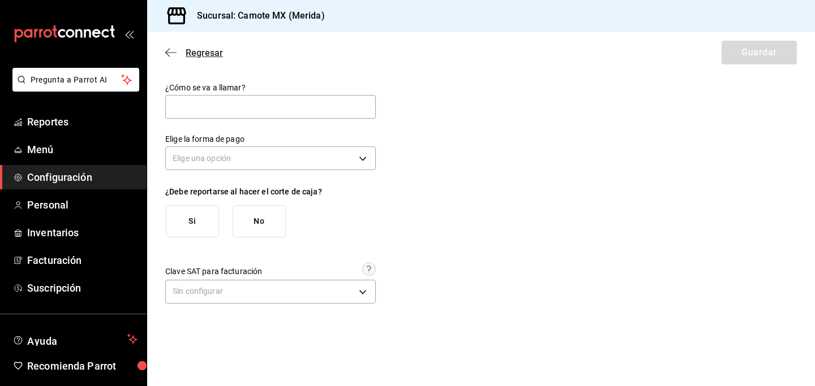
click at [169, 50] on icon "button" at bounding box center [170, 53] width 11 height 10
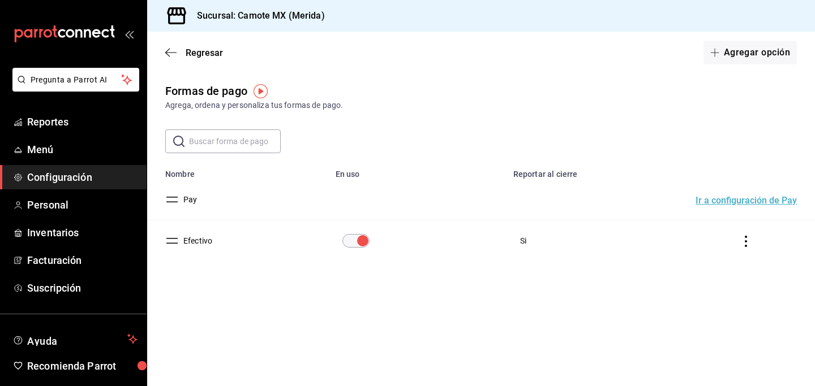
click at [752, 200] on button "Ir a configuración de Pay" at bounding box center [745, 200] width 101 height 9
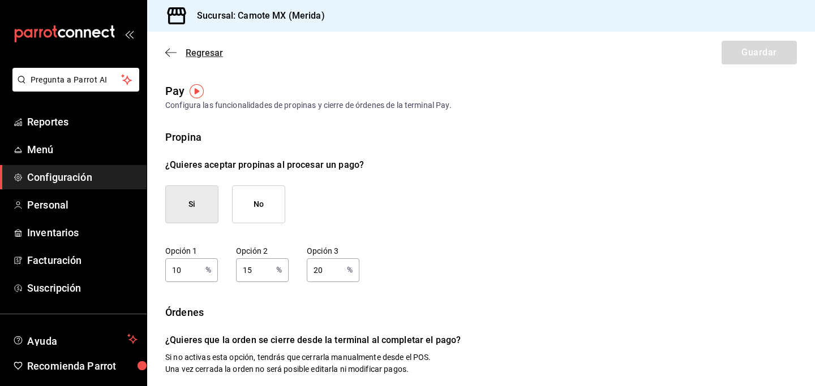
click at [170, 51] on icon "button" at bounding box center [170, 53] width 11 height 10
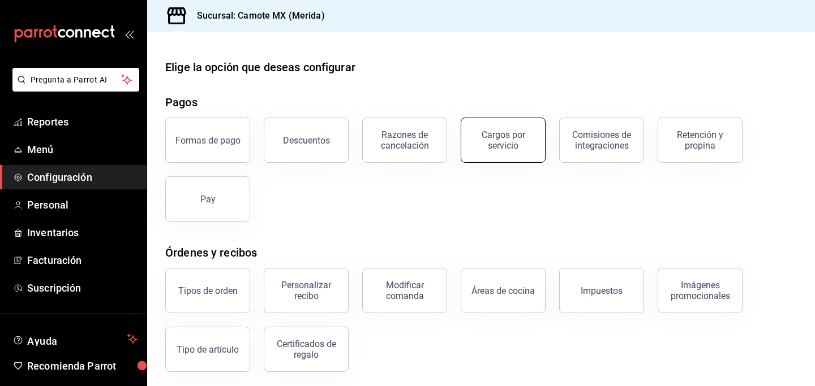
click at [487, 145] on div "Cargos por servicio" at bounding box center [503, 140] width 70 height 21
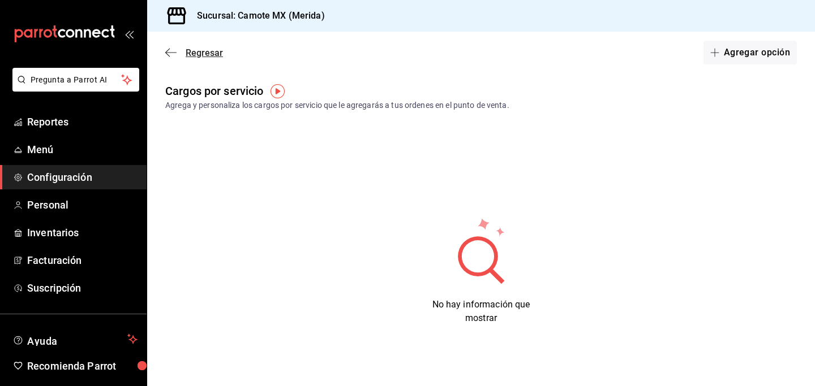
click at [174, 54] on icon "button" at bounding box center [170, 53] width 11 height 10
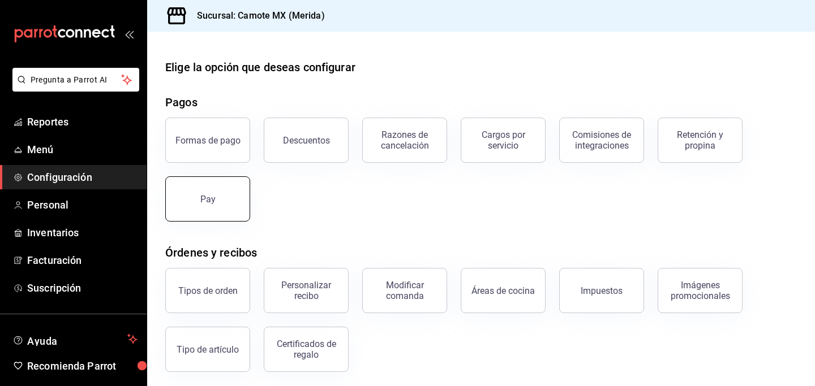
click at [205, 204] on button "Pay" at bounding box center [207, 198] width 85 height 45
